Goal: Information Seeking & Learning: Learn about a topic

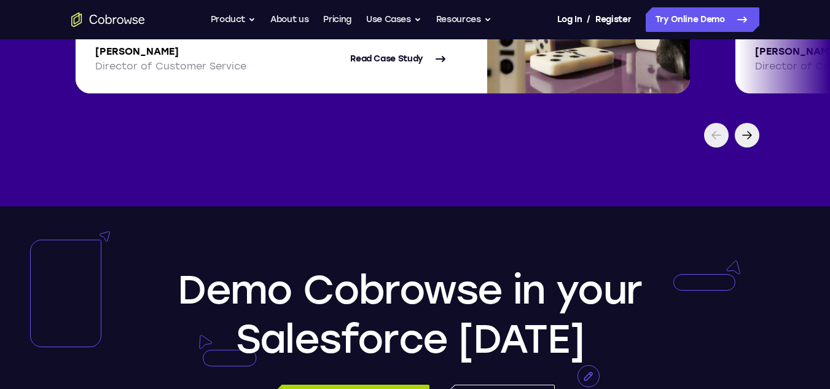
scroll to position [2740, 0]
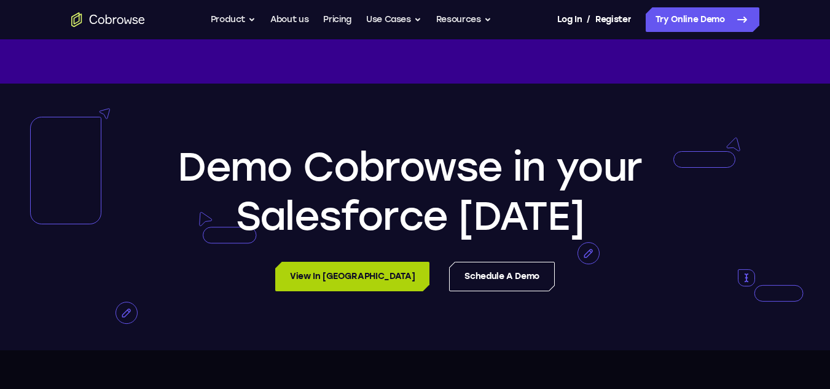
click at [346, 273] on link "View in [GEOGRAPHIC_DATA]" at bounding box center [352, 276] width 154 height 29
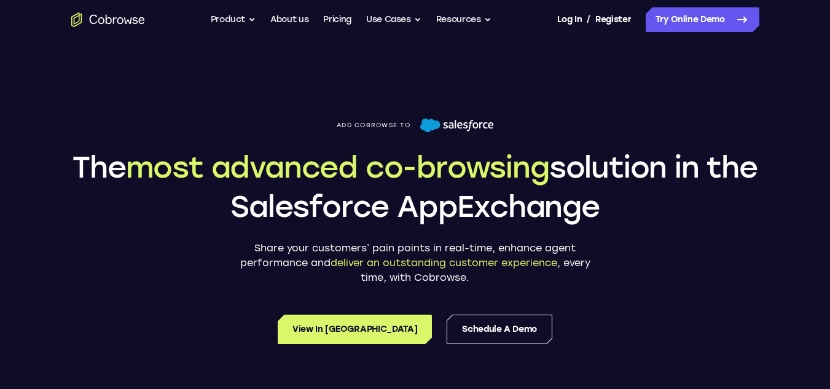
scroll to position [2701, 0]
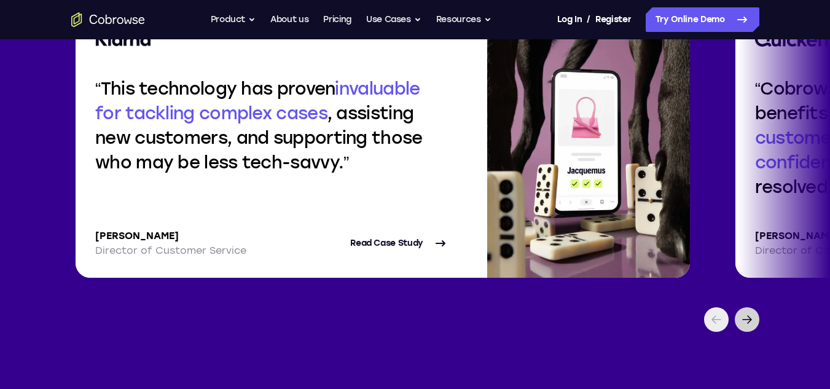
scroll to position [2546, 0]
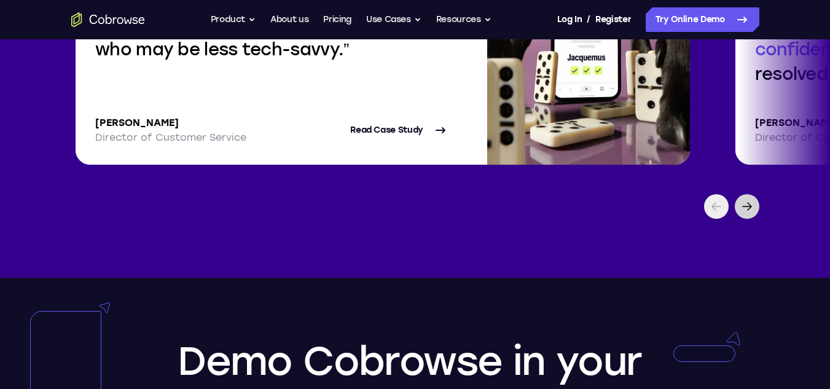
click at [746, 199] on icon at bounding box center [746, 206] width 15 height 15
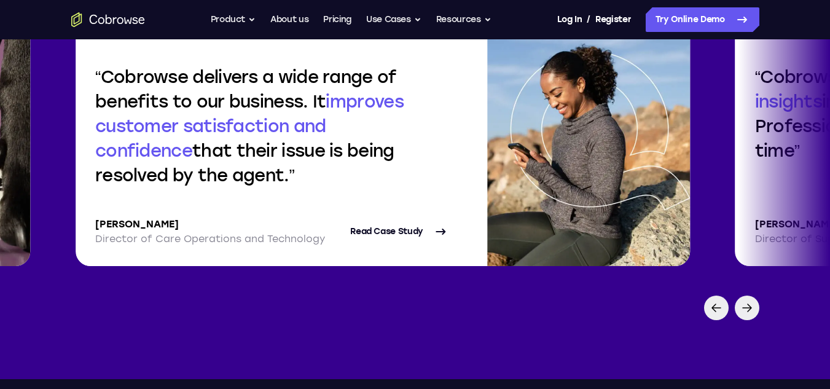
scroll to position [2484, 0]
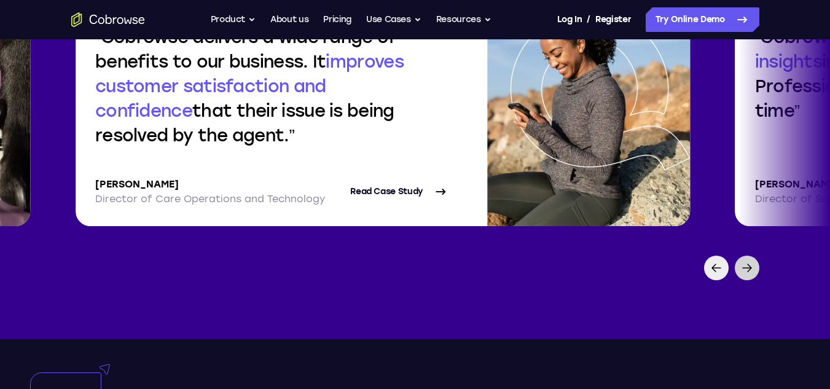
click at [748, 264] on icon at bounding box center [746, 267] width 9 height 7
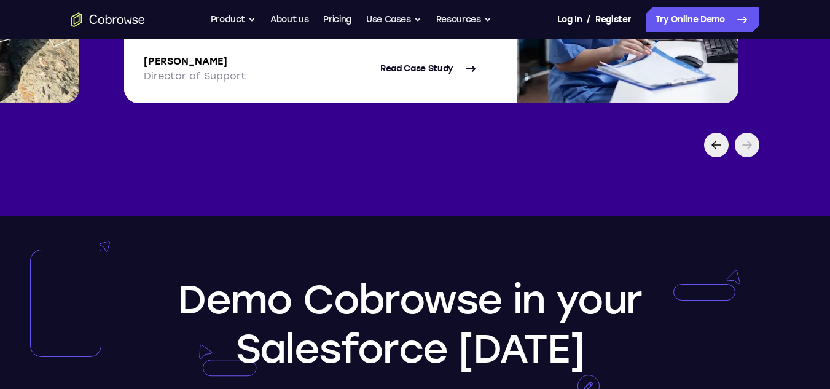
scroll to position [2423, 0]
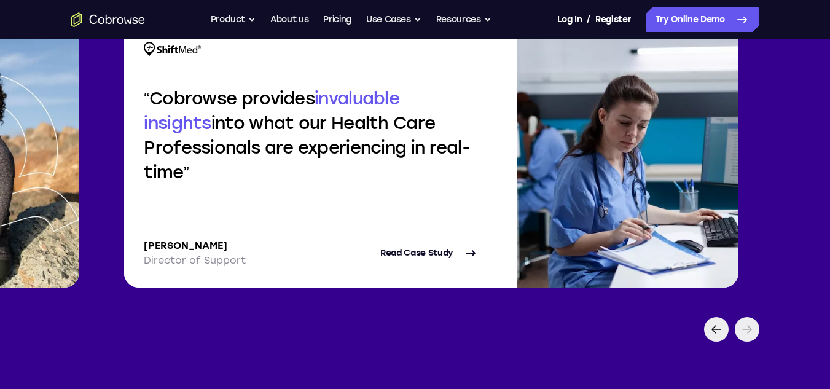
click at [743, 322] on icon at bounding box center [746, 329] width 15 height 15
click at [707, 319] on div at bounding box center [716, 329] width 25 height 25
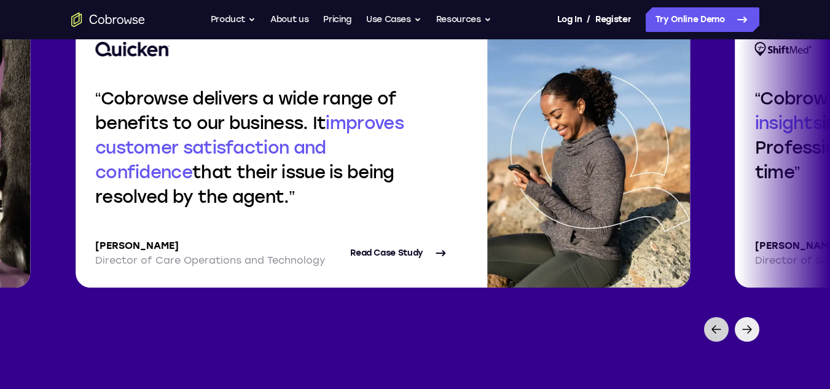
click at [709, 322] on icon at bounding box center [716, 329] width 15 height 15
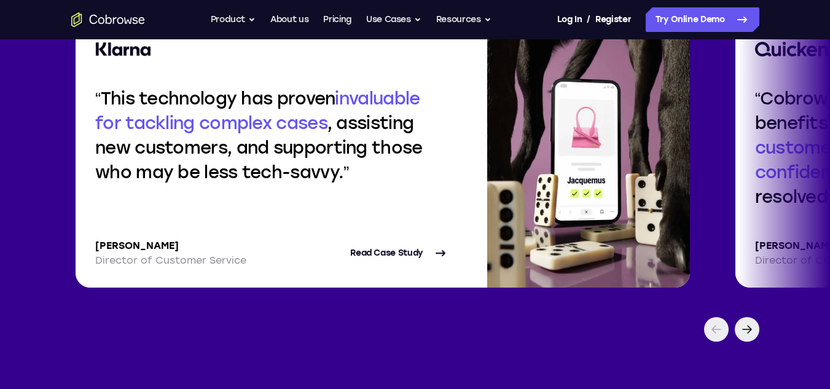
click at [711, 322] on icon at bounding box center [716, 329] width 15 height 15
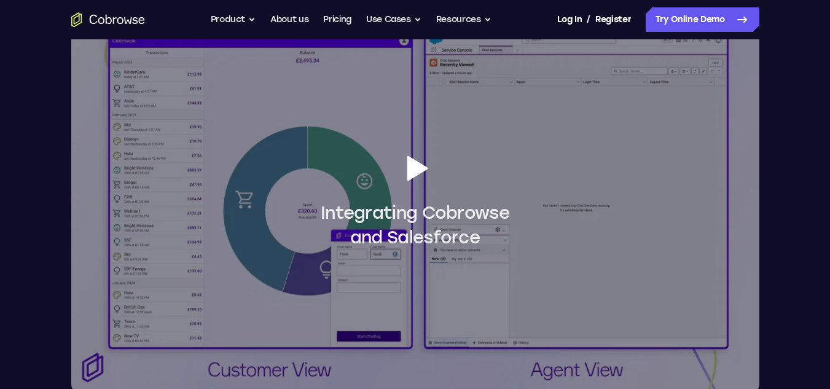
scroll to position [1105, 0]
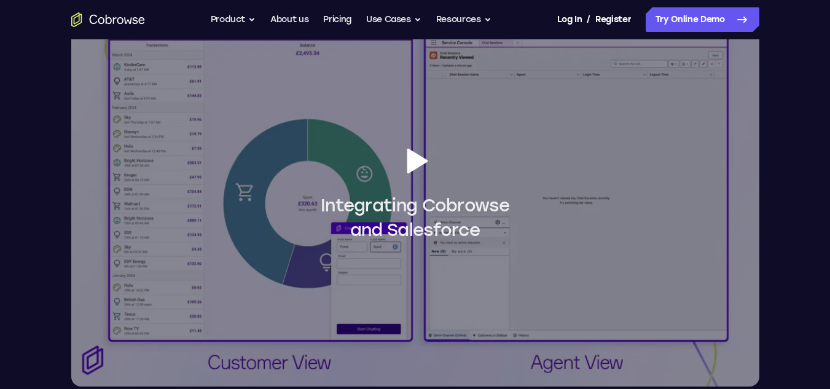
click at [414, 181] on span "Integrating Cobrowse and Salesforce" at bounding box center [415, 193] width 688 height 98
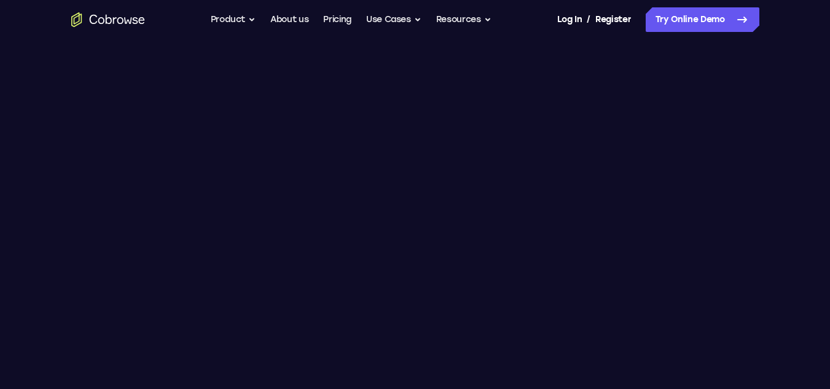
scroll to position [1044, 0]
click at [42, 39] on div "Add Cobrowse to The most advanced co-browsing solution in the Salesforce AppExc…" at bounding box center [415, 157] width 786 height 2324
